Goal: Transaction & Acquisition: Download file/media

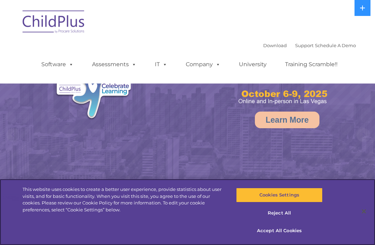
select select "MEDIUM"
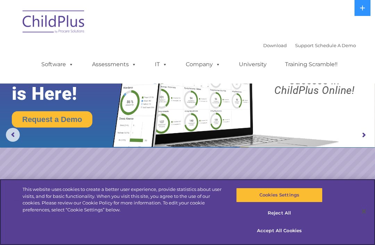
click at [300, 194] on button "Cookies Settings" at bounding box center [279, 195] width 86 height 15
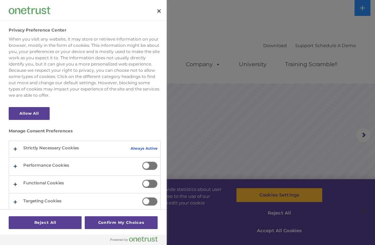
click at [354, 116] on div at bounding box center [187, 122] width 375 height 245
click at [359, 126] on div at bounding box center [187, 122] width 375 height 245
click at [319, 190] on div at bounding box center [187, 122] width 375 height 245
click at [152, 12] on button "Close" at bounding box center [158, 10] width 15 height 15
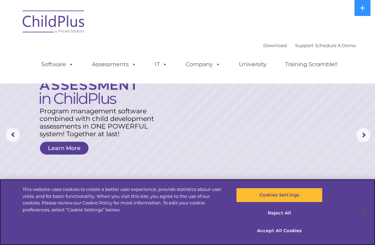
click at [270, 229] on button "Accept All Cookies" at bounding box center [279, 231] width 86 height 15
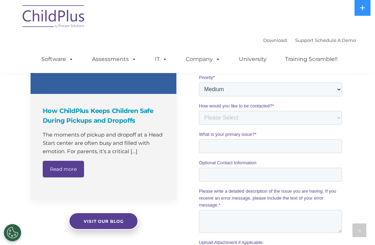
scroll to position [611, 0]
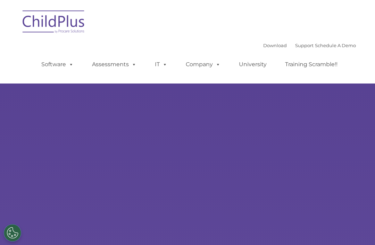
select select "MEDIUM"
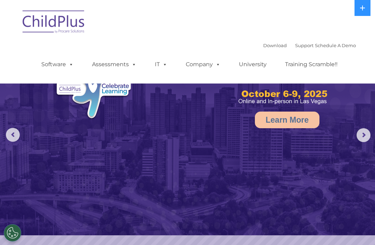
click at [264, 46] on link "Download" at bounding box center [275, 46] width 24 height 6
